Goal: Information Seeking & Learning: Check status

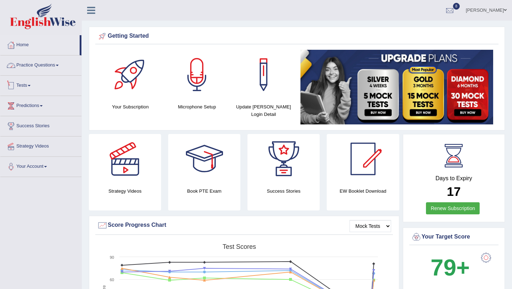
click at [57, 62] on link "Practice Questions" at bounding box center [40, 64] width 81 height 18
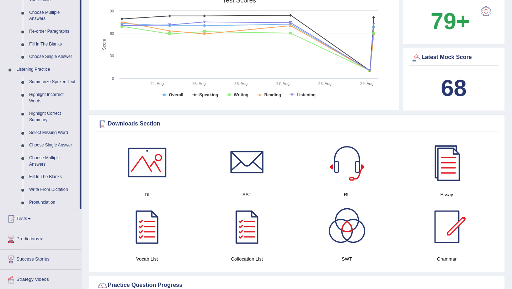
scroll to position [249, 0]
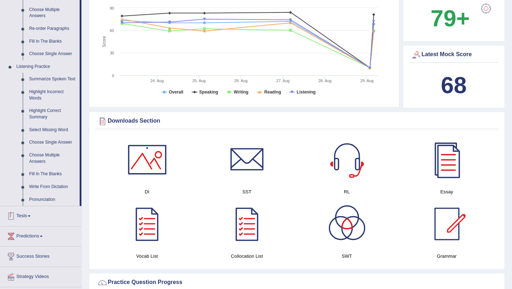
click at [34, 221] on link "Tests" at bounding box center [40, 215] width 81 height 18
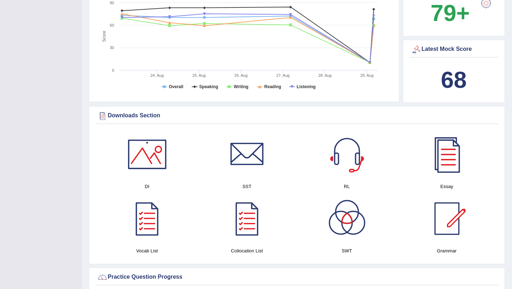
scroll to position [0, 0]
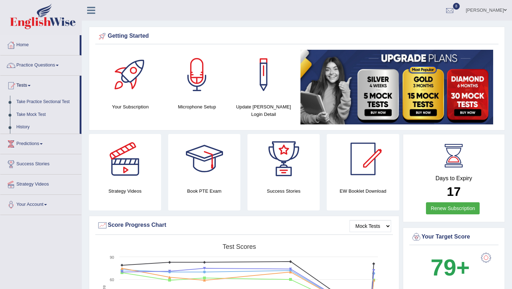
click at [88, 9] on icon at bounding box center [91, 10] width 8 height 9
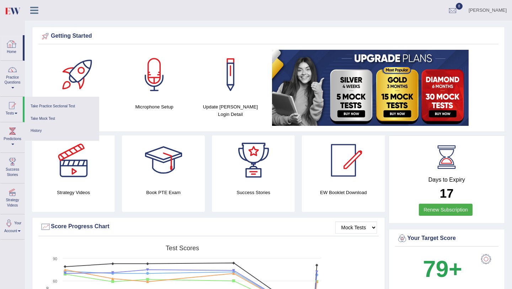
click at [13, 44] on div at bounding box center [11, 44] width 11 height 11
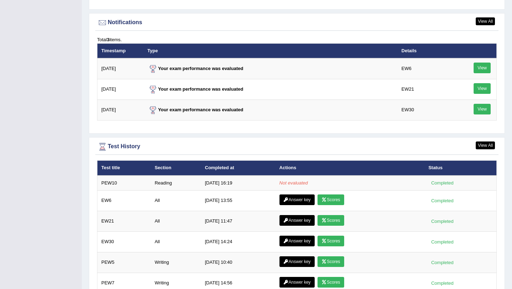
scroll to position [855, 0]
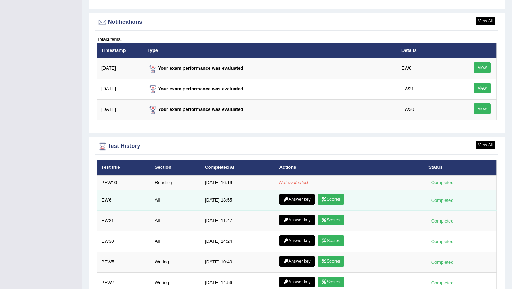
click at [292, 199] on link "Answer key" at bounding box center [296, 199] width 35 height 11
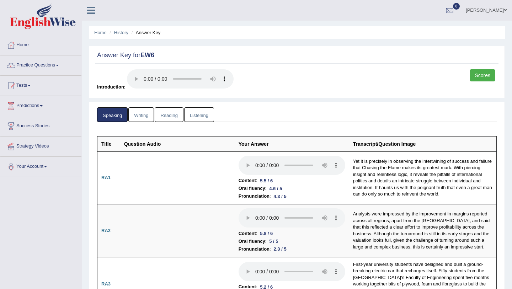
click at [179, 117] on link "Reading" at bounding box center [169, 114] width 28 height 15
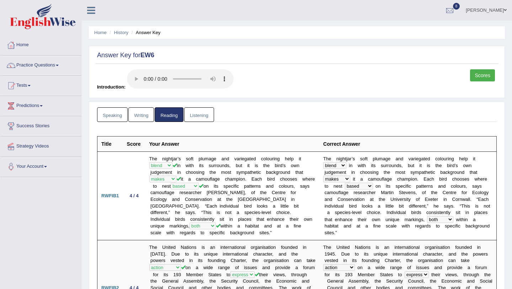
click at [140, 117] on link "Writing" at bounding box center [141, 114] width 26 height 15
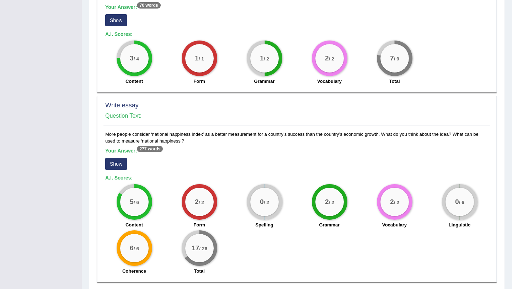
scroll to position [489, 0]
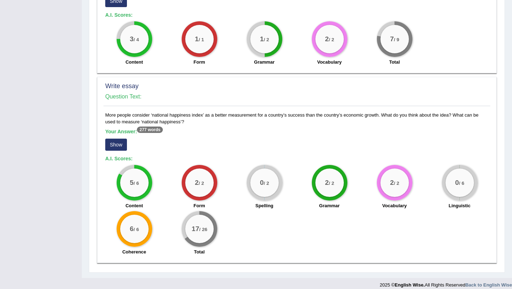
click at [114, 141] on button "Show" at bounding box center [116, 145] width 22 height 12
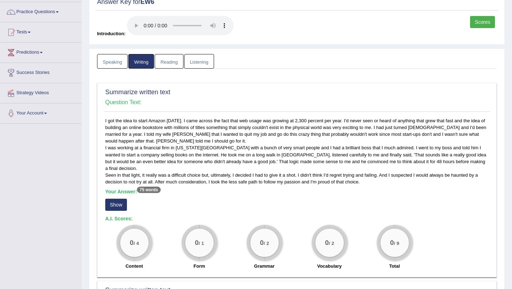
scroll to position [0, 0]
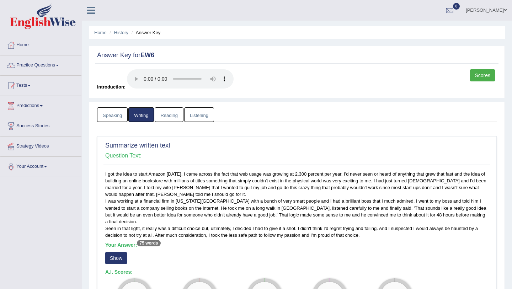
click at [178, 115] on link "Reading" at bounding box center [169, 114] width 28 height 15
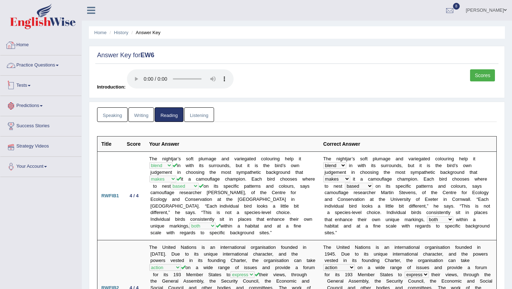
click at [32, 43] on link "Home" at bounding box center [40, 44] width 81 height 18
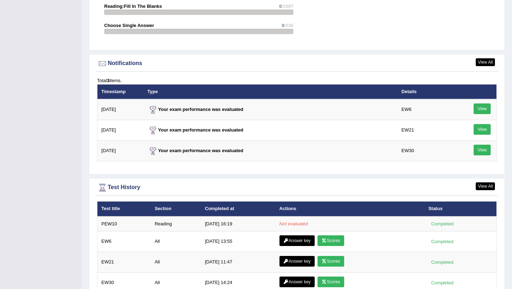
scroll to position [826, 0]
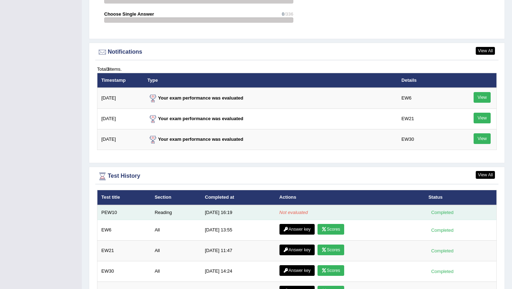
click at [161, 213] on td "Reading" at bounding box center [176, 212] width 50 height 15
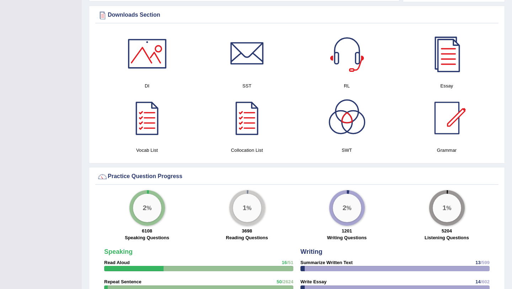
scroll to position [0, 0]
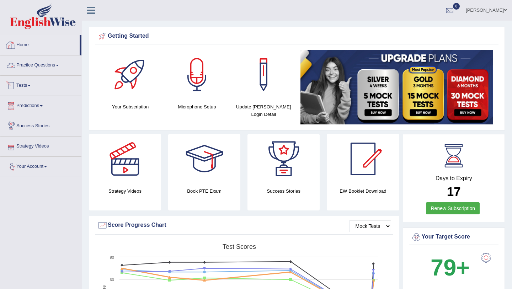
click at [35, 46] on link "Home" at bounding box center [39, 44] width 79 height 18
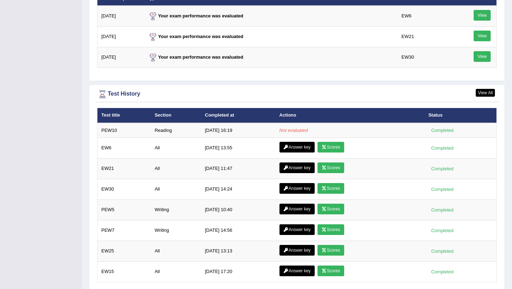
scroll to position [914, 0]
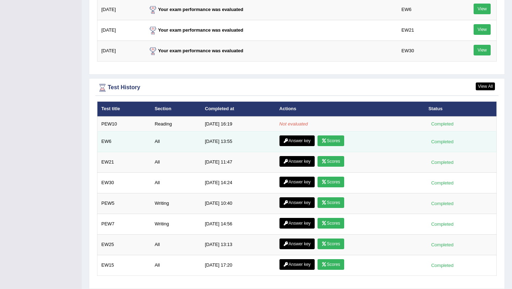
click at [301, 141] on link "Answer key" at bounding box center [296, 140] width 35 height 11
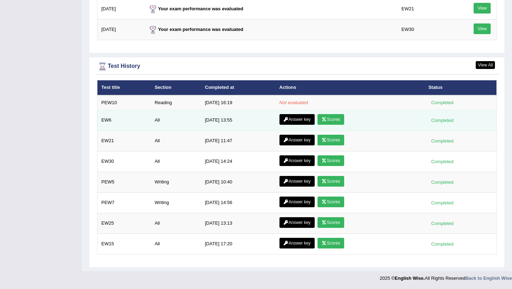
click at [329, 120] on link "Scores" at bounding box center [330, 119] width 26 height 11
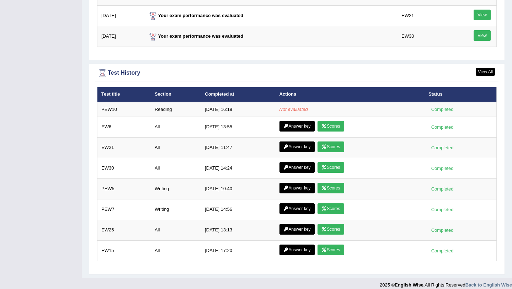
scroll to position [936, 0]
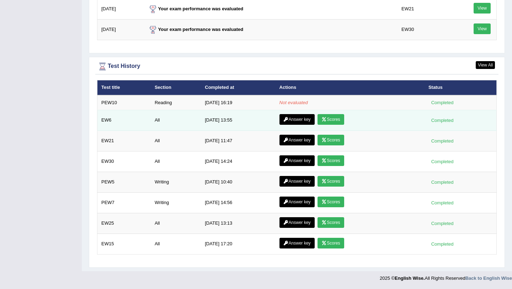
click at [301, 120] on link "Answer key" at bounding box center [296, 119] width 35 height 11
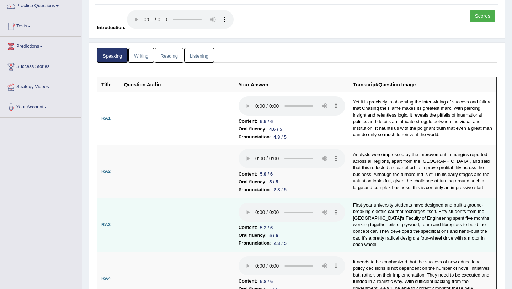
scroll to position [35, 0]
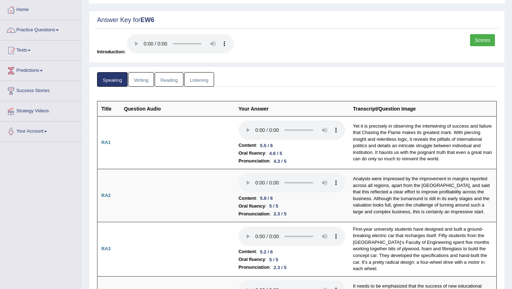
click at [150, 74] on link "Writing" at bounding box center [141, 79] width 26 height 15
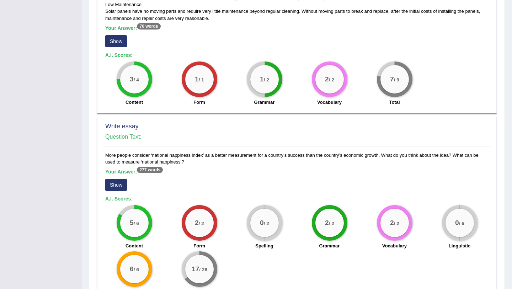
scroll to position [489, 0]
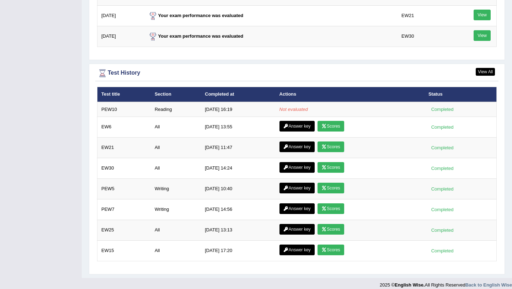
scroll to position [929, 0]
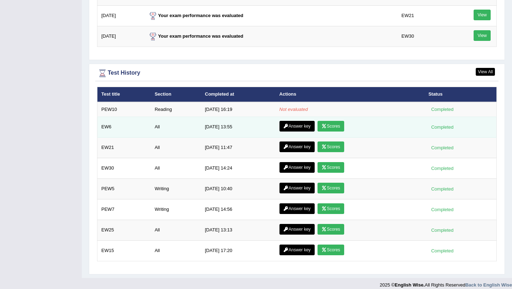
click at [333, 124] on link "Scores" at bounding box center [330, 126] width 26 height 11
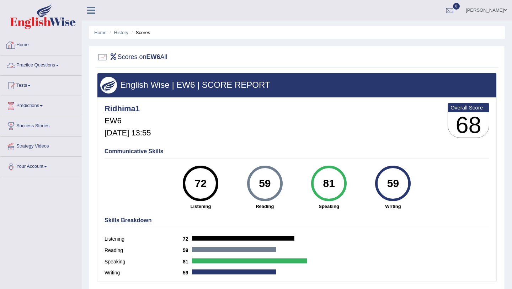
click at [22, 43] on link "Home" at bounding box center [40, 44] width 81 height 18
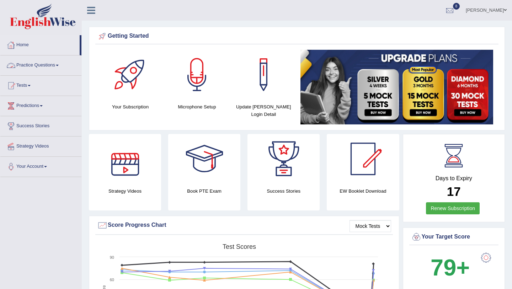
click at [22, 49] on link "Home" at bounding box center [39, 44] width 79 height 18
click at [22, 47] on link "Home" at bounding box center [39, 44] width 79 height 18
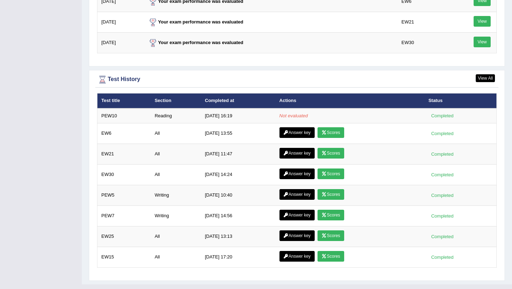
scroll to position [923, 0]
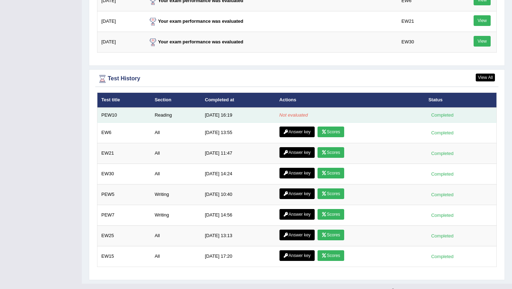
click at [160, 114] on td "Reading" at bounding box center [176, 115] width 50 height 15
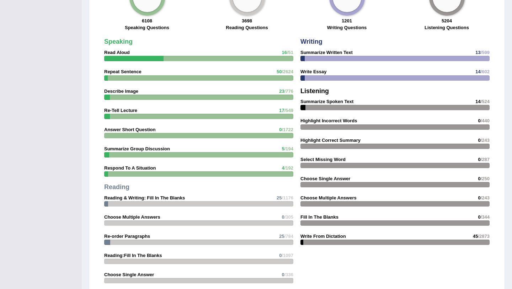
scroll to position [0, 0]
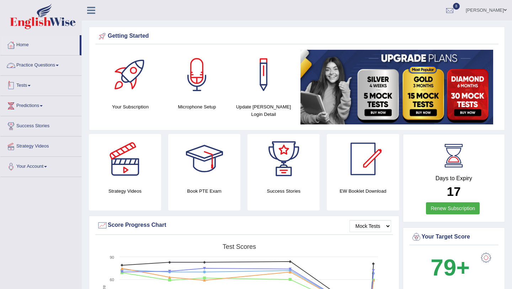
click at [41, 65] on link "Practice Questions" at bounding box center [40, 64] width 81 height 18
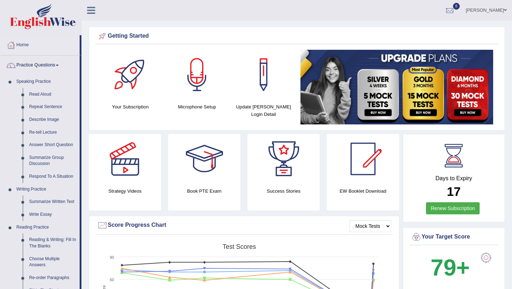
click at [41, 65] on link "Practice Questions" at bounding box center [39, 64] width 79 height 18
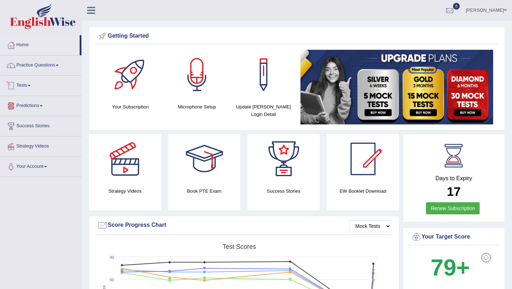
click at [31, 84] on link "Tests" at bounding box center [40, 85] width 81 height 18
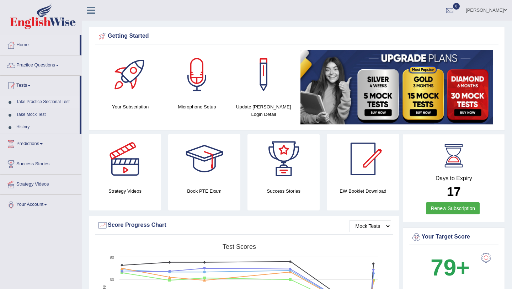
click at [44, 101] on link "Take Practice Sectional Test" at bounding box center [46, 102] width 66 height 13
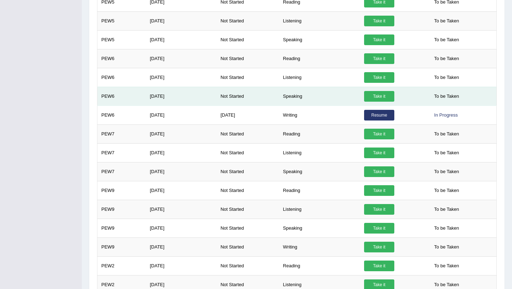
scroll to position [222, 0]
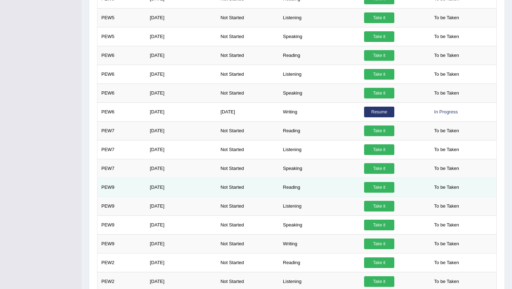
click at [295, 189] on td "Reading" at bounding box center [319, 187] width 81 height 19
click at [373, 187] on link "Take it" at bounding box center [379, 187] width 30 height 11
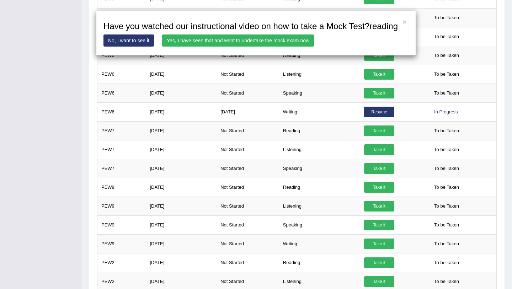
click at [212, 47] on link "Yes, I have seen that and want to undertake the mock exam now" at bounding box center [238, 40] width 152 height 12
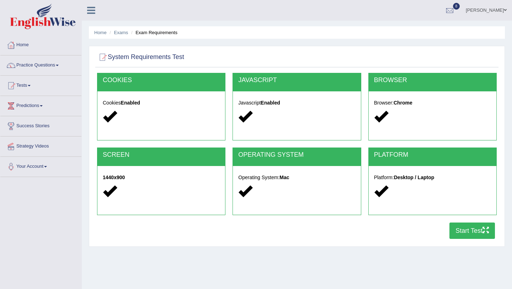
click at [463, 232] on button "Start Test" at bounding box center [471, 230] width 45 height 16
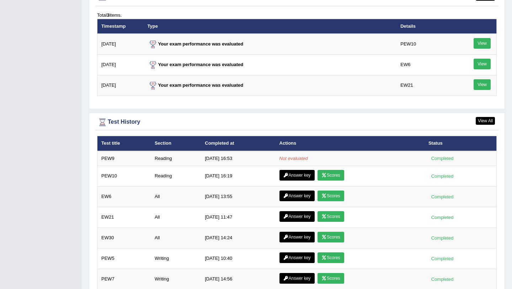
scroll to position [894, 0]
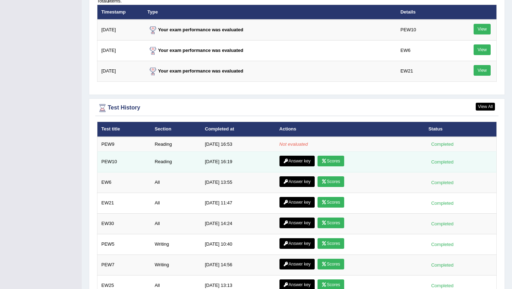
click at [305, 163] on link "Answer key" at bounding box center [296, 161] width 35 height 11
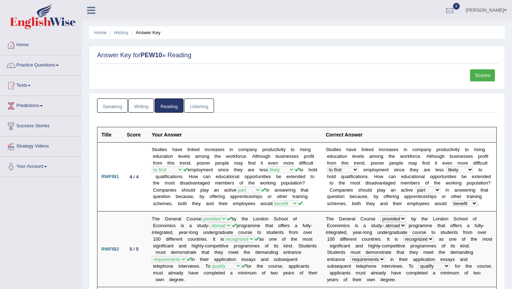
click at [198, 107] on link "Listening" at bounding box center [199, 105] width 30 height 15
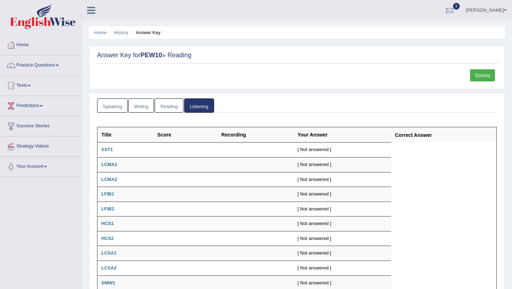
click at [113, 103] on link "Speaking" at bounding box center [112, 105] width 31 height 15
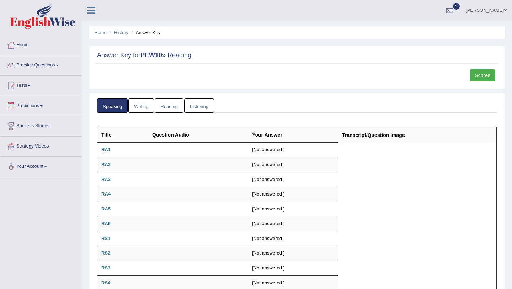
click at [139, 108] on link "Writing" at bounding box center [141, 105] width 26 height 15
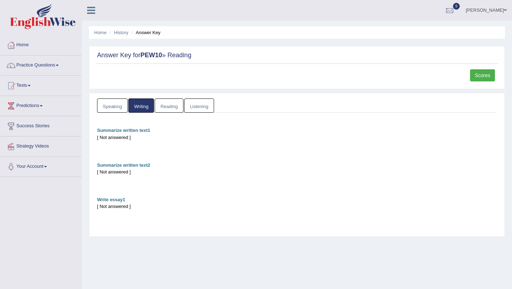
click at [171, 107] on link "Reading" at bounding box center [169, 105] width 28 height 15
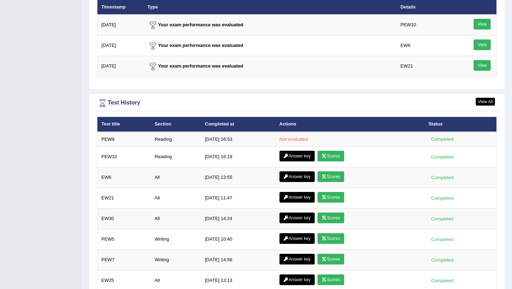
scroll to position [927, 0]
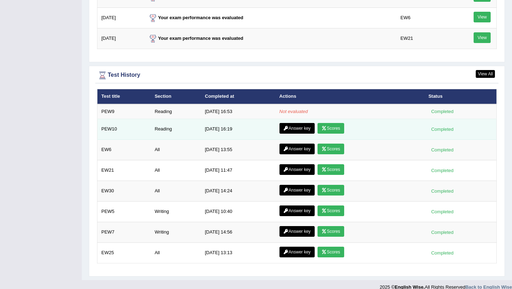
click at [324, 130] on icon at bounding box center [323, 128] width 5 height 4
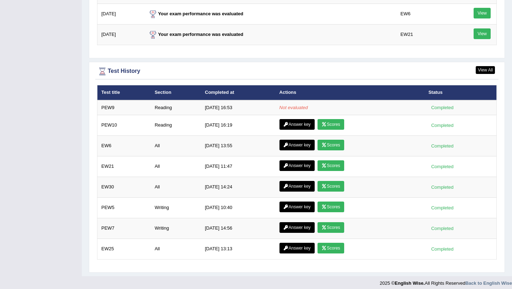
scroll to position [936, 0]
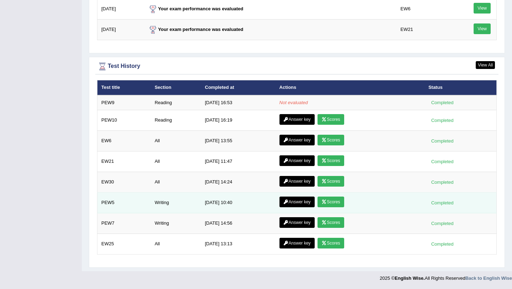
click at [332, 202] on link "Scores" at bounding box center [330, 202] width 26 height 11
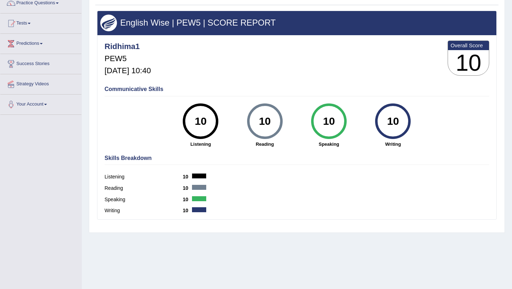
scroll to position [63, 0]
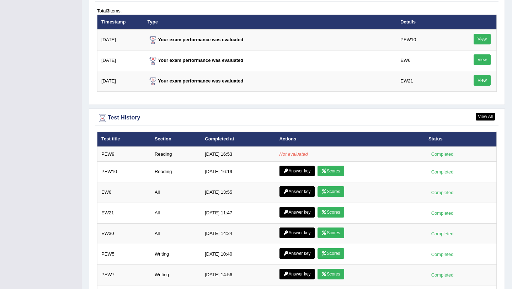
scroll to position [882, 0]
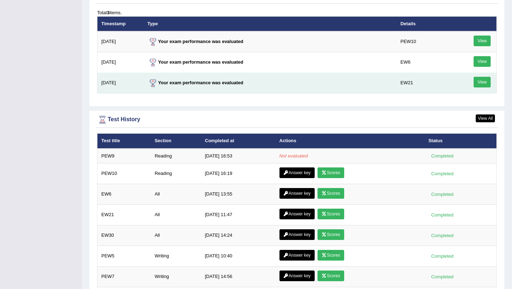
click at [484, 81] on link "View" at bounding box center [481, 82] width 17 height 11
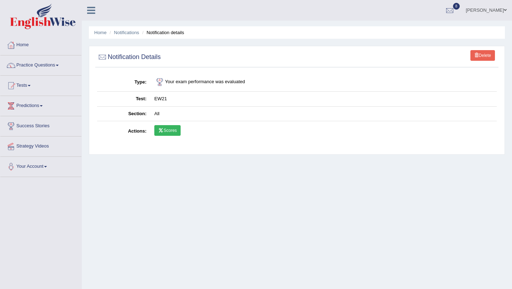
click at [164, 129] on link "Scores" at bounding box center [167, 130] width 26 height 11
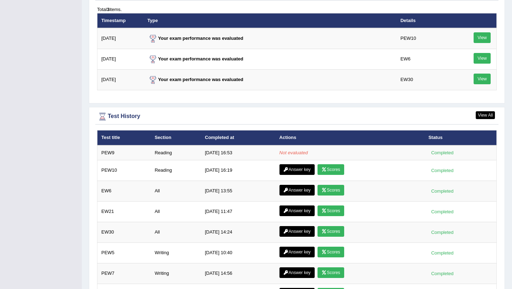
scroll to position [883, 0]
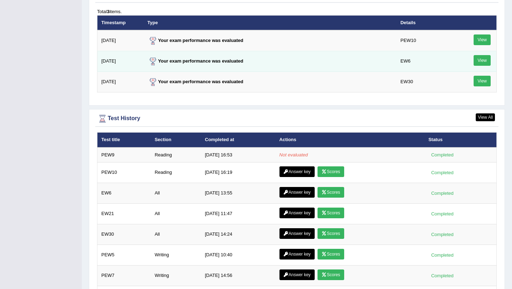
click at [487, 62] on link "View" at bounding box center [481, 60] width 17 height 11
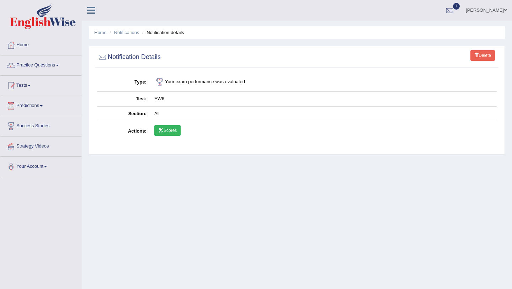
click at [171, 131] on link "Scores" at bounding box center [167, 130] width 26 height 11
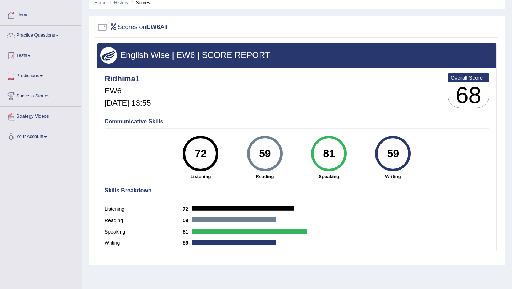
scroll to position [33, 0]
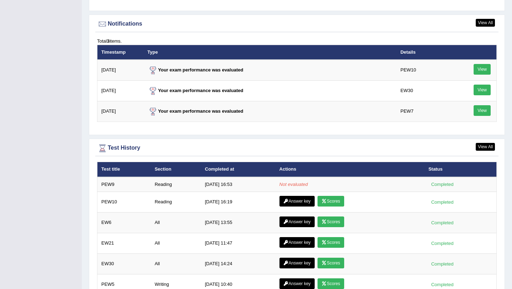
scroll to position [781, 0]
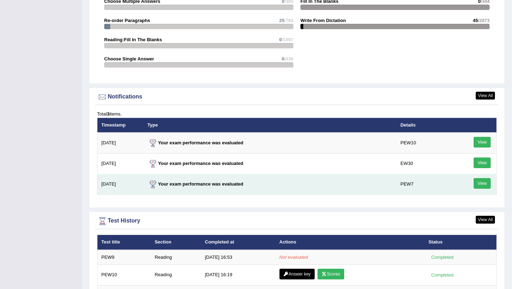
click at [484, 179] on link "View" at bounding box center [481, 183] width 17 height 11
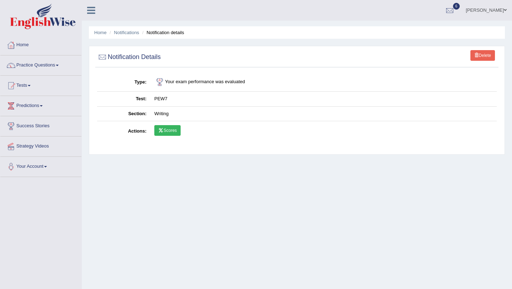
click at [182, 133] on td "Scores" at bounding box center [323, 131] width 346 height 21
click at [172, 131] on link "Scores" at bounding box center [167, 130] width 26 height 11
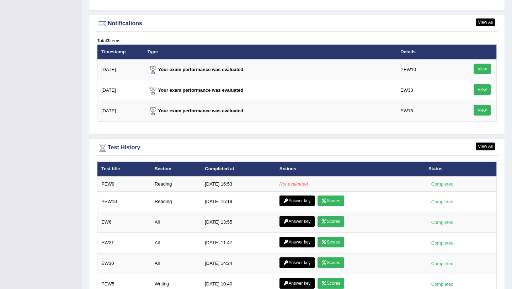
scroll to position [856, 0]
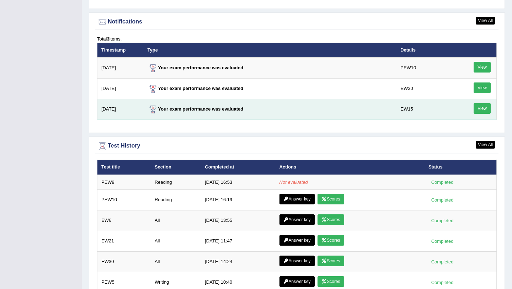
click at [478, 113] on link "View" at bounding box center [481, 108] width 17 height 11
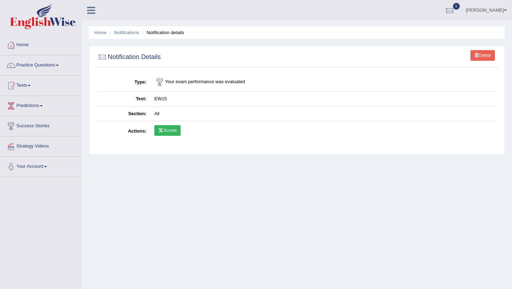
click at [176, 128] on link "Scores" at bounding box center [167, 130] width 26 height 11
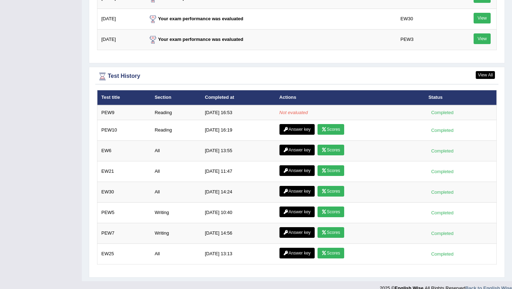
scroll to position [926, 0]
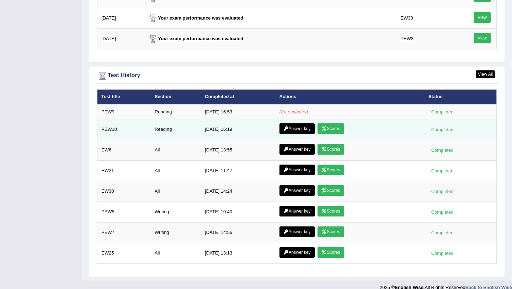
click at [334, 128] on link "Scores" at bounding box center [330, 128] width 26 height 11
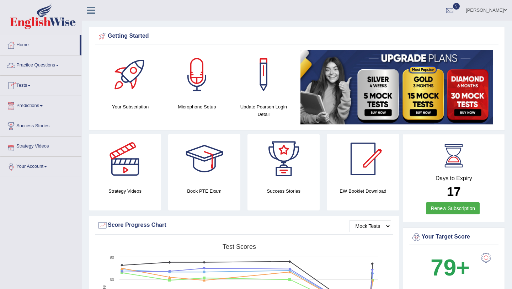
click at [37, 89] on link "Tests" at bounding box center [40, 85] width 81 height 18
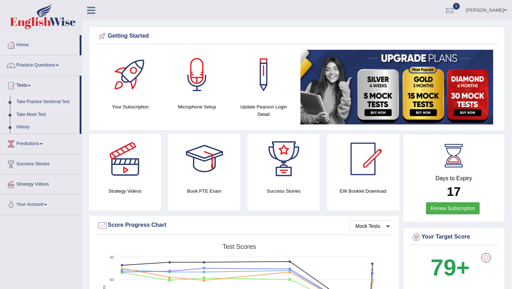
click at [47, 101] on link "Take Practice Sectional Test" at bounding box center [46, 102] width 66 height 13
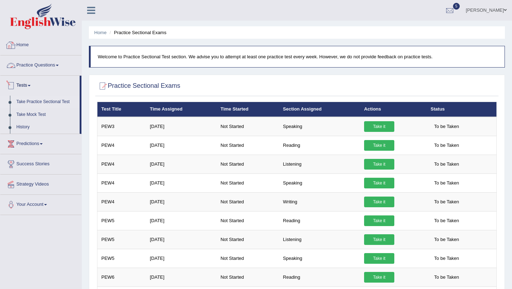
click at [48, 44] on link "Home" at bounding box center [40, 44] width 81 height 18
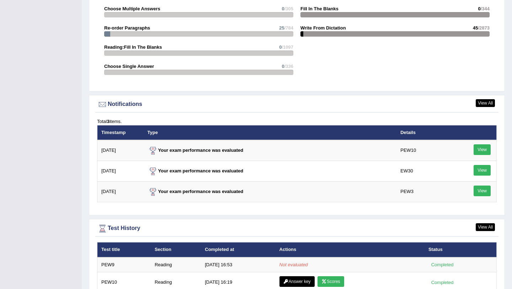
scroll to position [772, 0]
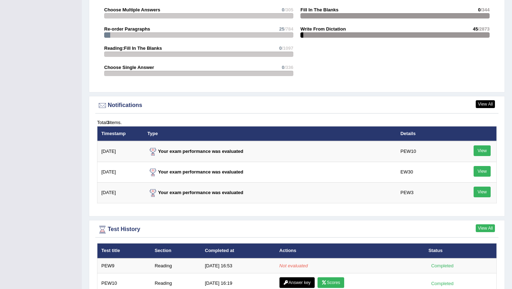
click at [487, 226] on link "View All" at bounding box center [485, 228] width 19 height 8
click at [485, 229] on link "View All" at bounding box center [485, 228] width 19 height 8
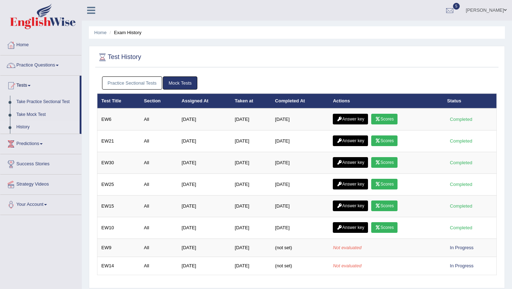
click at [183, 84] on link "Mock Tests" at bounding box center [180, 82] width 34 height 13
click at [183, 82] on link "Mock Tests" at bounding box center [180, 82] width 34 height 13
click at [147, 80] on link "Practice Sectional Tests" at bounding box center [132, 82] width 60 height 13
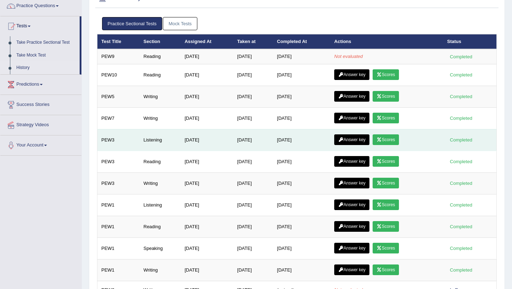
scroll to position [60, 0]
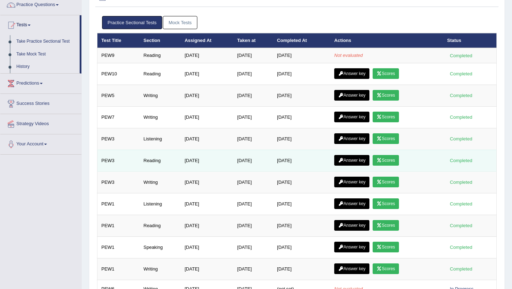
click at [390, 162] on link "Scores" at bounding box center [385, 160] width 26 height 11
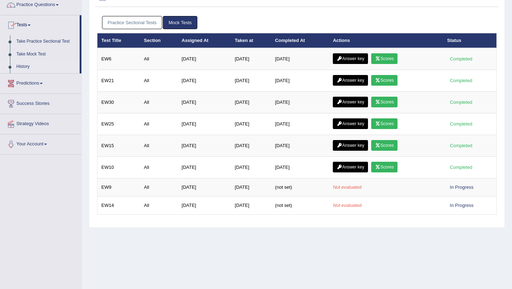
click at [136, 20] on link "Practice Sectional Tests" at bounding box center [132, 22] width 60 height 13
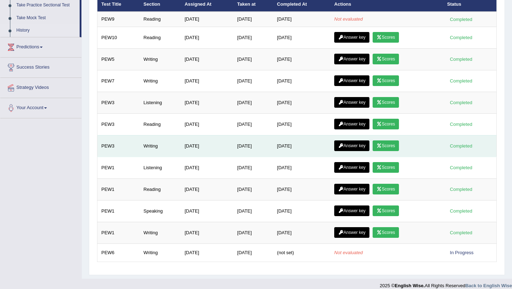
scroll to position [104, 0]
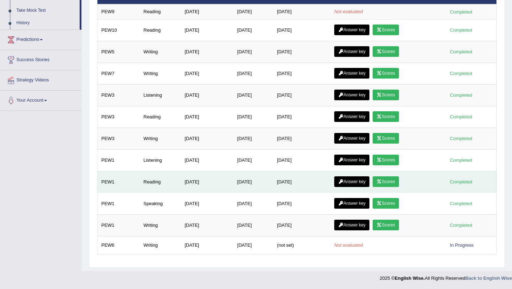
click at [391, 180] on link "Scores" at bounding box center [385, 181] width 26 height 11
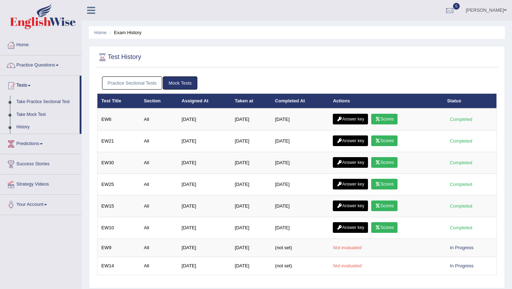
click at [127, 85] on link "Practice Sectional Tests" at bounding box center [132, 82] width 60 height 13
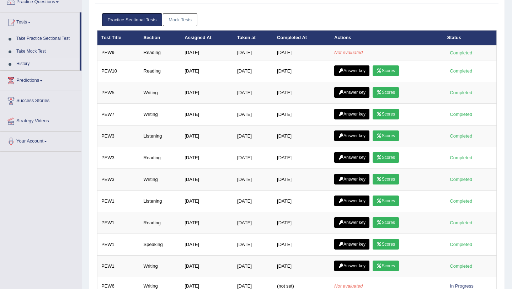
scroll to position [104, 0]
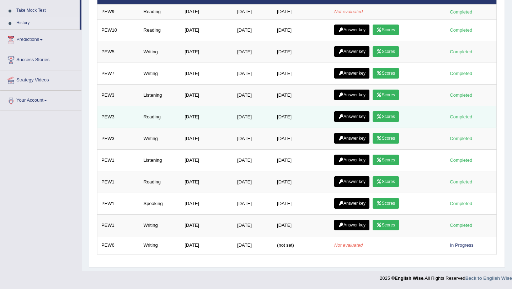
click at [392, 116] on link "Scores" at bounding box center [385, 116] width 26 height 11
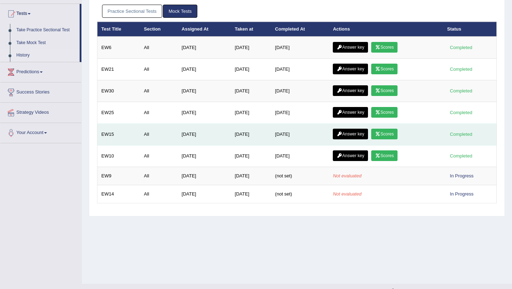
scroll to position [73, 0]
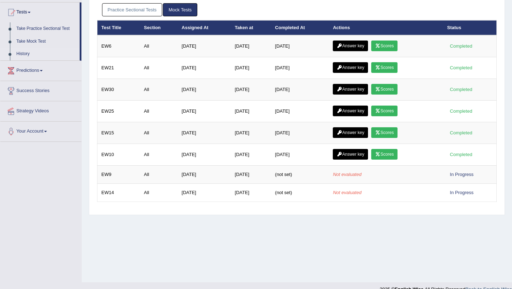
click at [137, 11] on link "Practice Sectional Tests" at bounding box center [132, 9] width 60 height 13
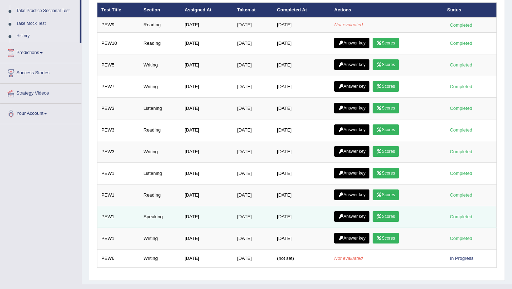
scroll to position [104, 0]
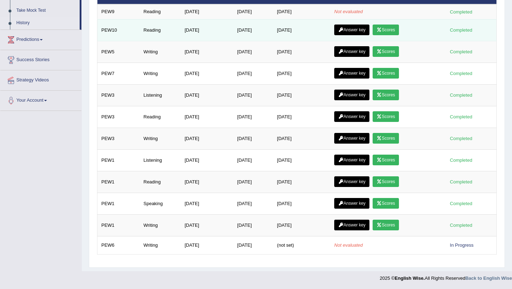
click at [390, 28] on link "Scores" at bounding box center [385, 30] width 26 height 11
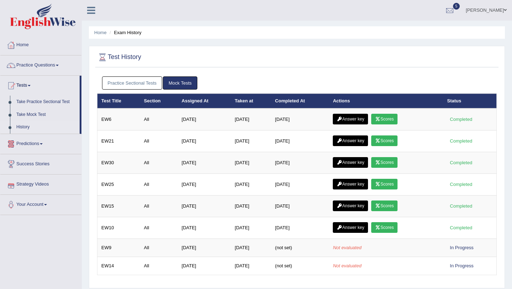
click at [134, 83] on link "Practice Sectional Tests" at bounding box center [132, 82] width 60 height 13
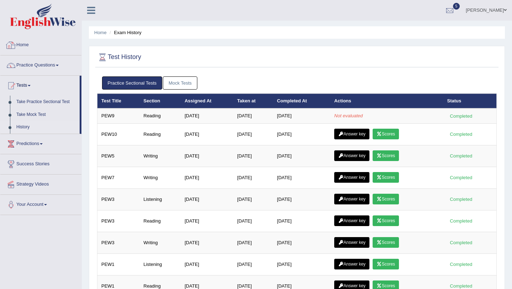
click at [25, 45] on link "Home" at bounding box center [40, 44] width 81 height 18
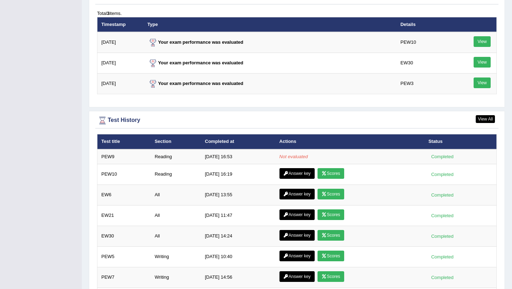
scroll to position [883, 0]
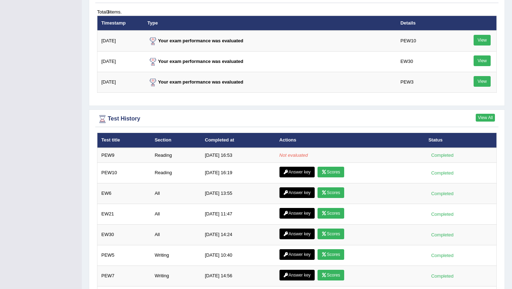
click at [489, 117] on link "View All" at bounding box center [485, 118] width 19 height 8
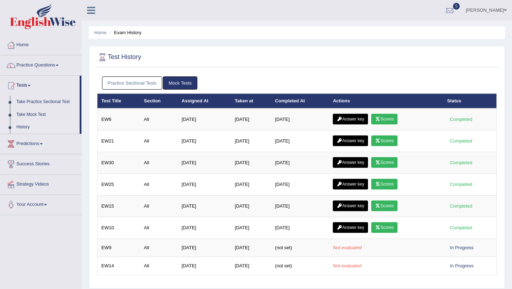
click at [173, 82] on link "Mock Tests" at bounding box center [180, 82] width 34 height 13
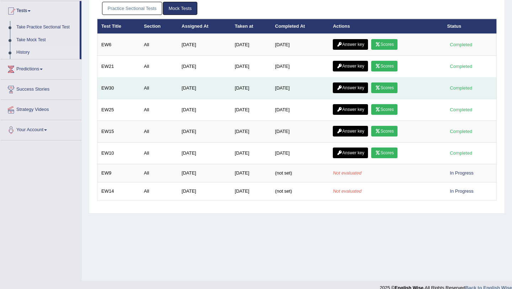
scroll to position [76, 0]
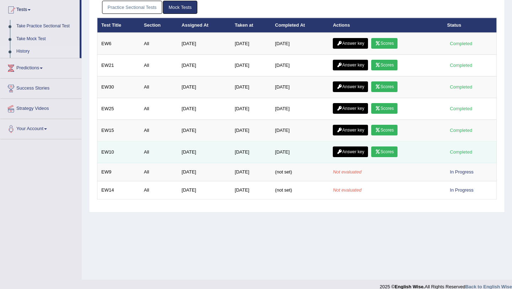
click at [392, 151] on link "Scores" at bounding box center [384, 151] width 26 height 11
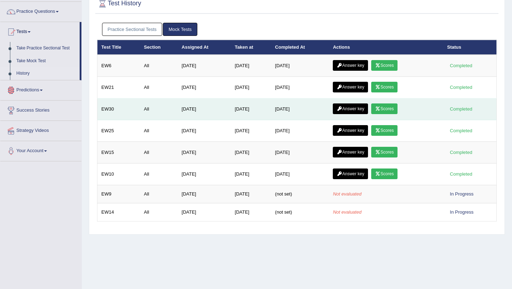
scroll to position [51, 0]
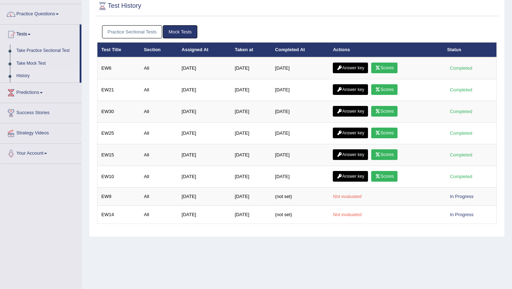
click at [181, 32] on link "Mock Tests" at bounding box center [180, 31] width 34 height 13
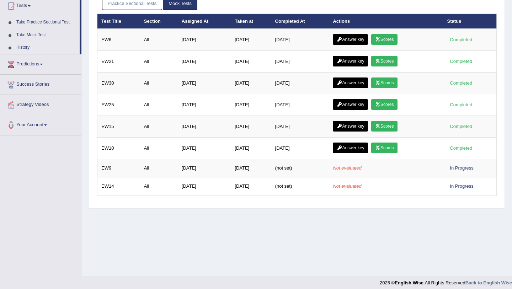
scroll to position [84, 0]
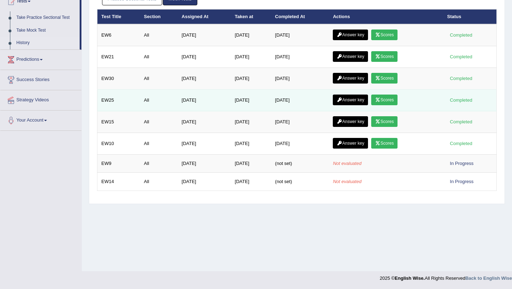
click at [388, 102] on link "Scores" at bounding box center [384, 100] width 26 height 11
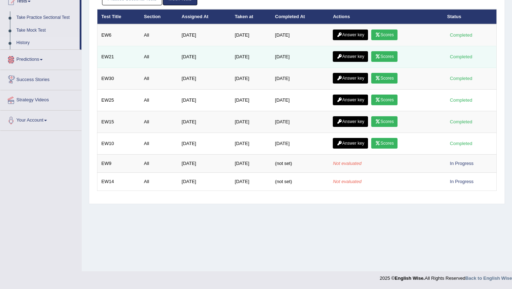
click at [385, 55] on link "Scores" at bounding box center [384, 56] width 26 height 11
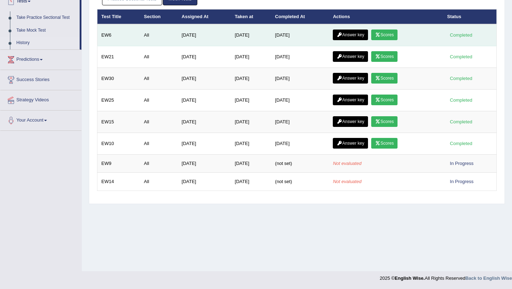
click at [394, 32] on link "Scores" at bounding box center [384, 34] width 26 height 11
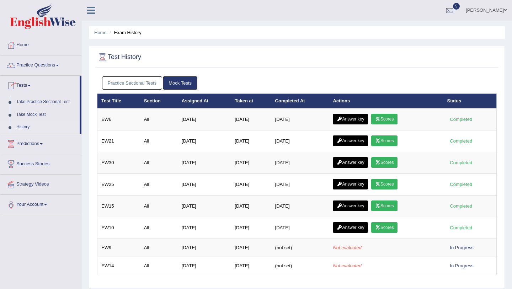
click at [124, 84] on link "Practice Sectional Tests" at bounding box center [132, 82] width 60 height 13
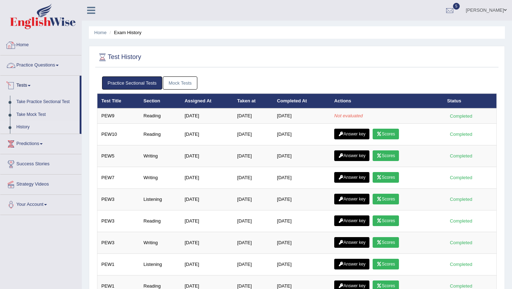
click at [36, 46] on link "Home" at bounding box center [40, 44] width 81 height 18
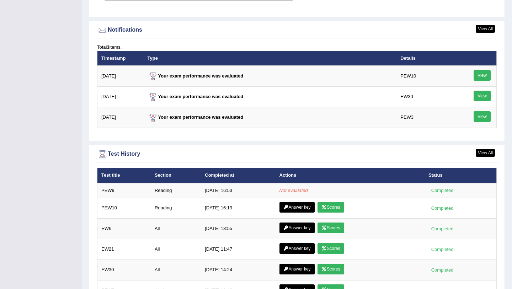
scroll to position [853, 0]
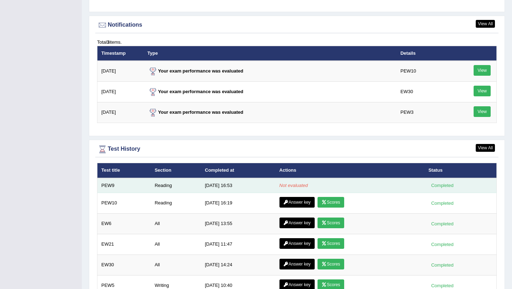
click at [211, 186] on td "[DATE] 16:53" at bounding box center [238, 185] width 74 height 15
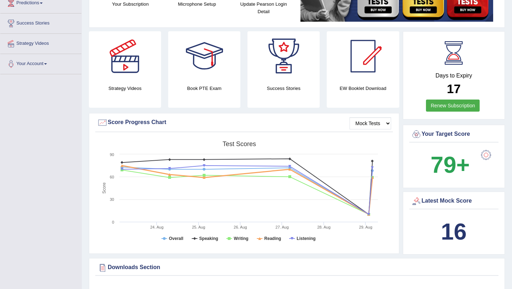
scroll to position [0, 0]
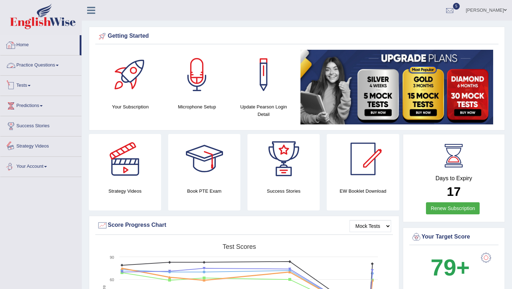
click at [31, 43] on link "Home" at bounding box center [39, 44] width 79 height 18
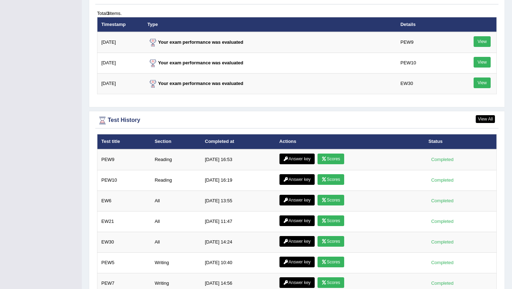
scroll to position [882, 0]
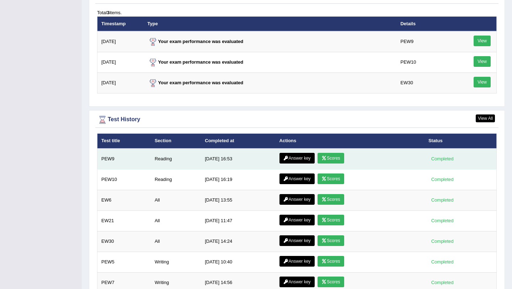
click at [332, 160] on link "Scores" at bounding box center [330, 158] width 26 height 11
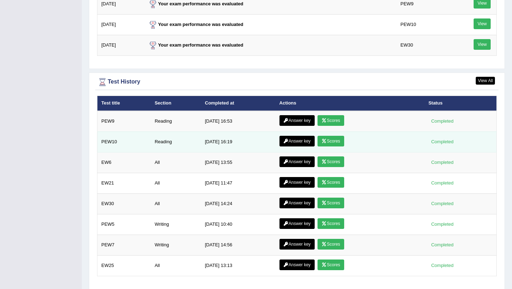
scroll to position [882, 0]
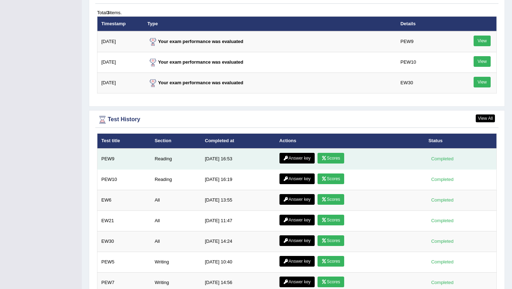
click at [295, 161] on link "Answer key" at bounding box center [296, 158] width 35 height 11
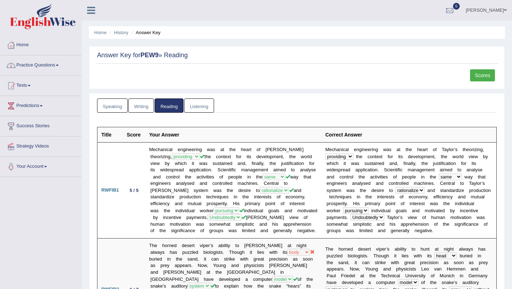
click at [56, 66] on link "Practice Questions" at bounding box center [40, 64] width 81 height 18
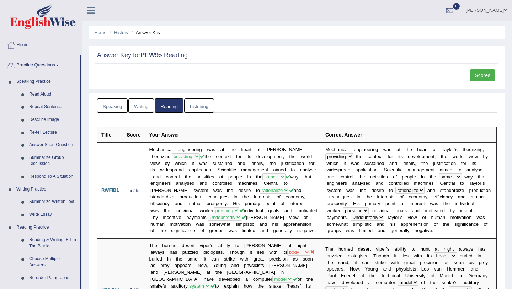
click at [56, 66] on link "Practice Questions" at bounding box center [39, 64] width 79 height 18
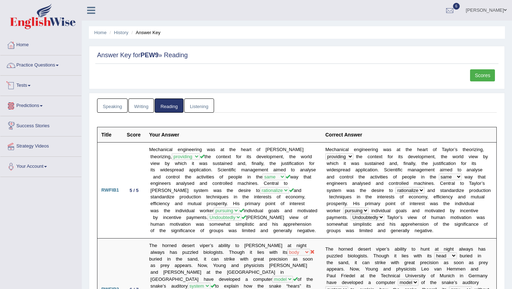
click at [30, 83] on link "Tests" at bounding box center [40, 85] width 81 height 18
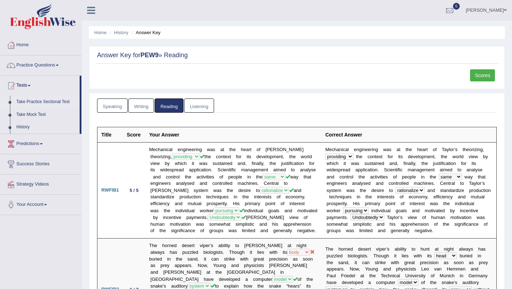
click at [44, 103] on link "Take Practice Sectional Test" at bounding box center [46, 102] width 66 height 13
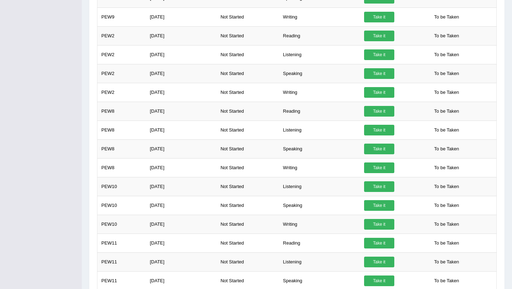
scroll to position [486, 0]
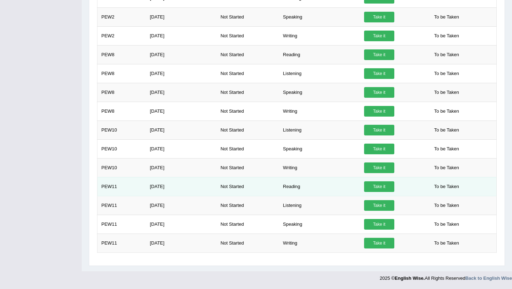
click at [384, 188] on link "Take it" at bounding box center [379, 186] width 30 height 11
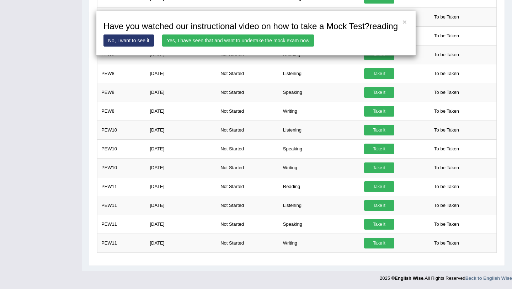
click at [266, 47] on link "Yes, I have seen that and want to undertake the mock exam now" at bounding box center [238, 40] width 152 height 12
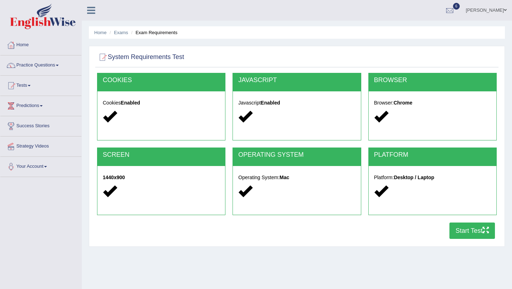
click at [467, 237] on button "Start Test" at bounding box center [471, 230] width 45 height 16
